Goal: Transaction & Acquisition: Subscribe to service/newsletter

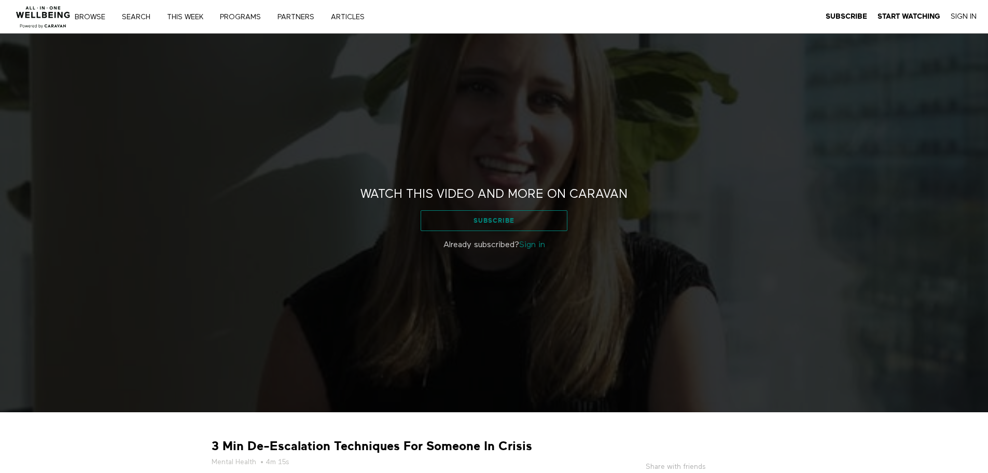
click at [506, 221] on link "Subscribe" at bounding box center [494, 220] width 147 height 21
